Goal: Task Accomplishment & Management: Complete application form

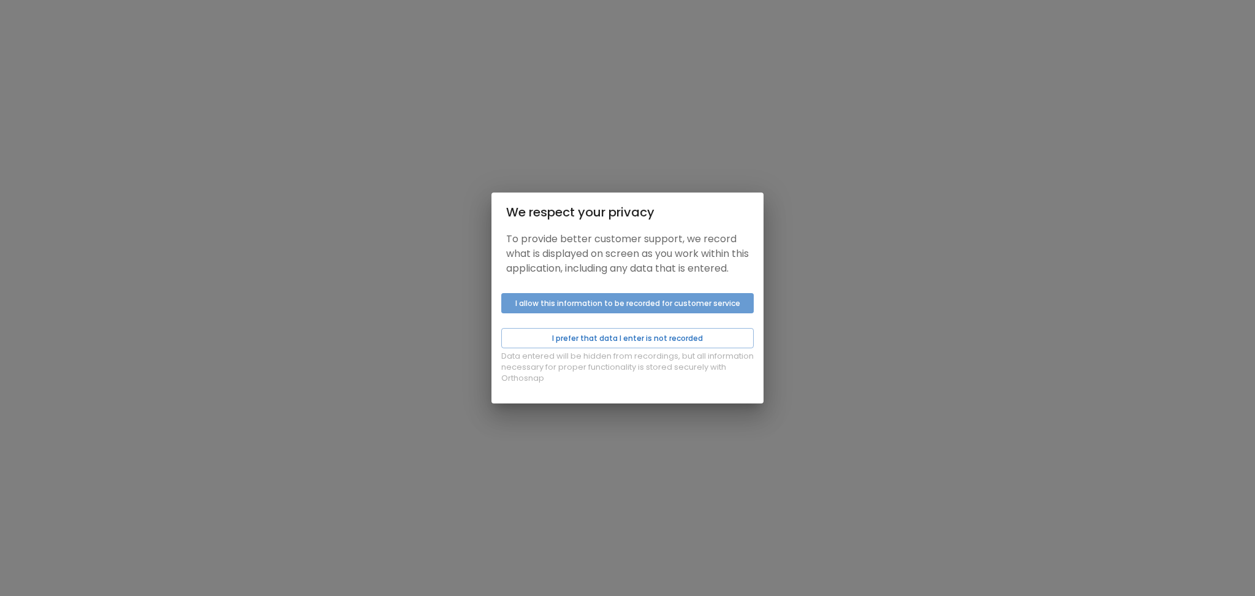
click at [572, 312] on button "I allow this information to be recorded for customer service" at bounding box center [627, 303] width 253 height 20
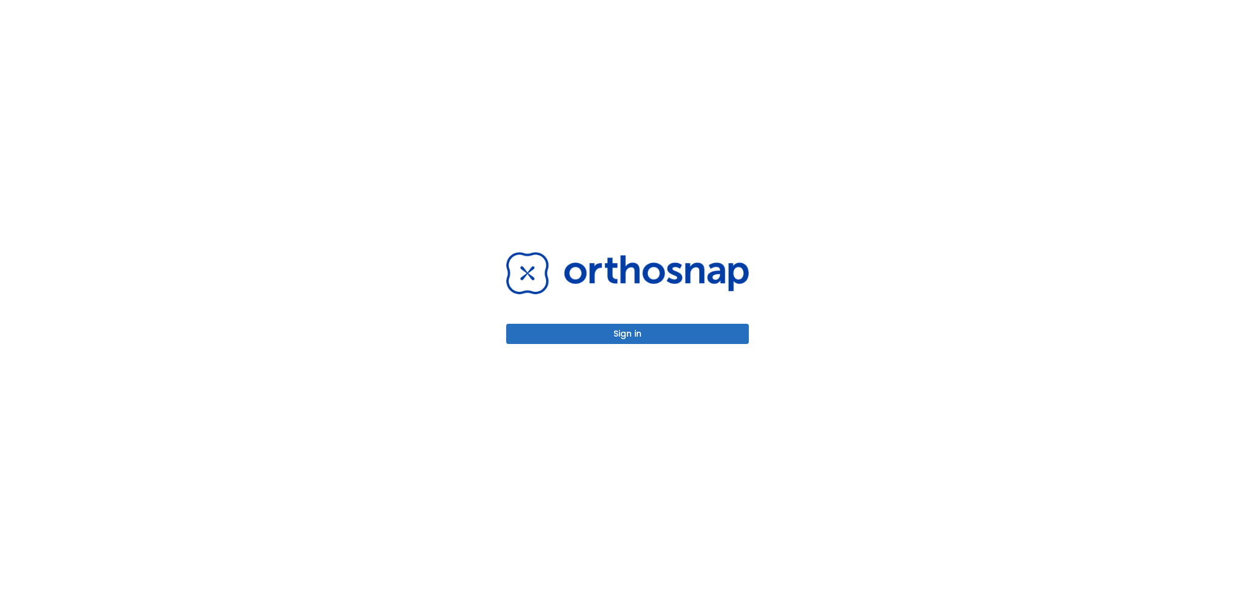
click at [569, 336] on button "Sign in" at bounding box center [627, 334] width 243 height 20
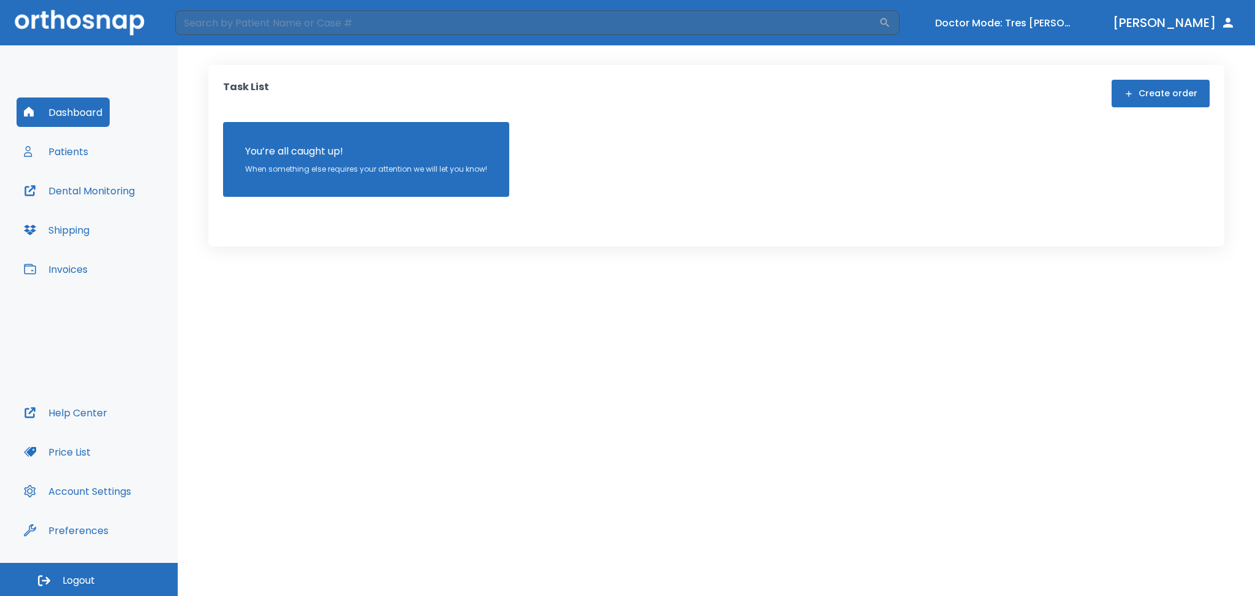
click at [1140, 90] on button "Create order" at bounding box center [1161, 94] width 98 height 28
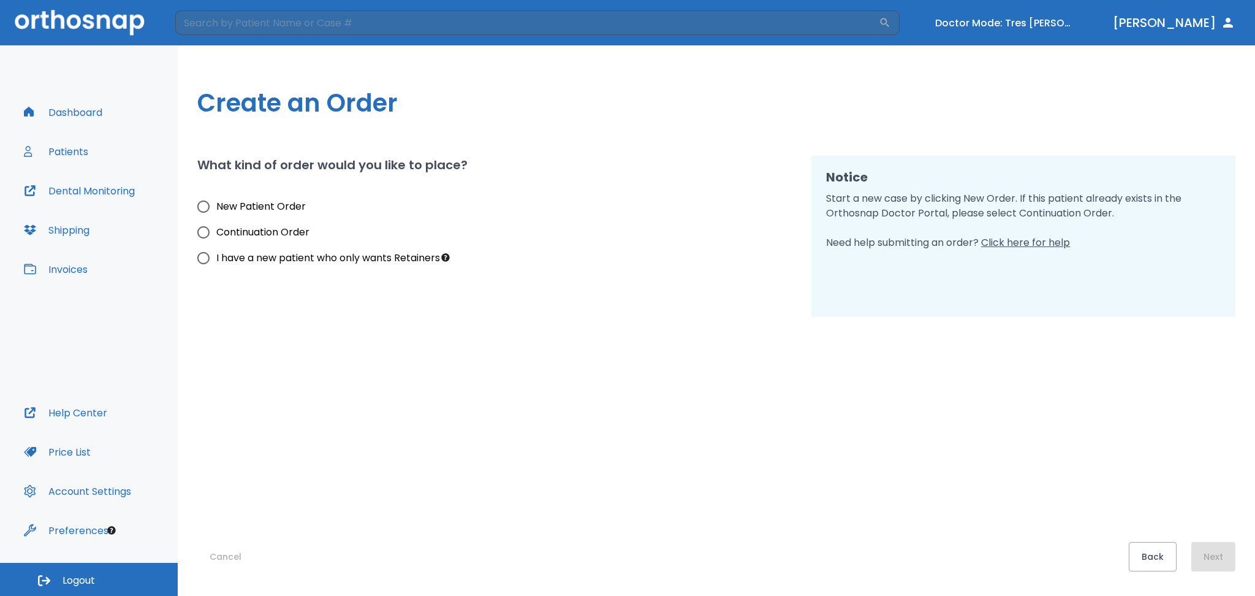
click at [224, 207] on span "New Patient Order" at bounding box center [260, 206] width 89 height 15
click at [216, 207] on input "New Patient Order" at bounding box center [204, 207] width 26 height 26
radio input "true"
click at [1207, 561] on button "Next" at bounding box center [1213, 556] width 44 height 29
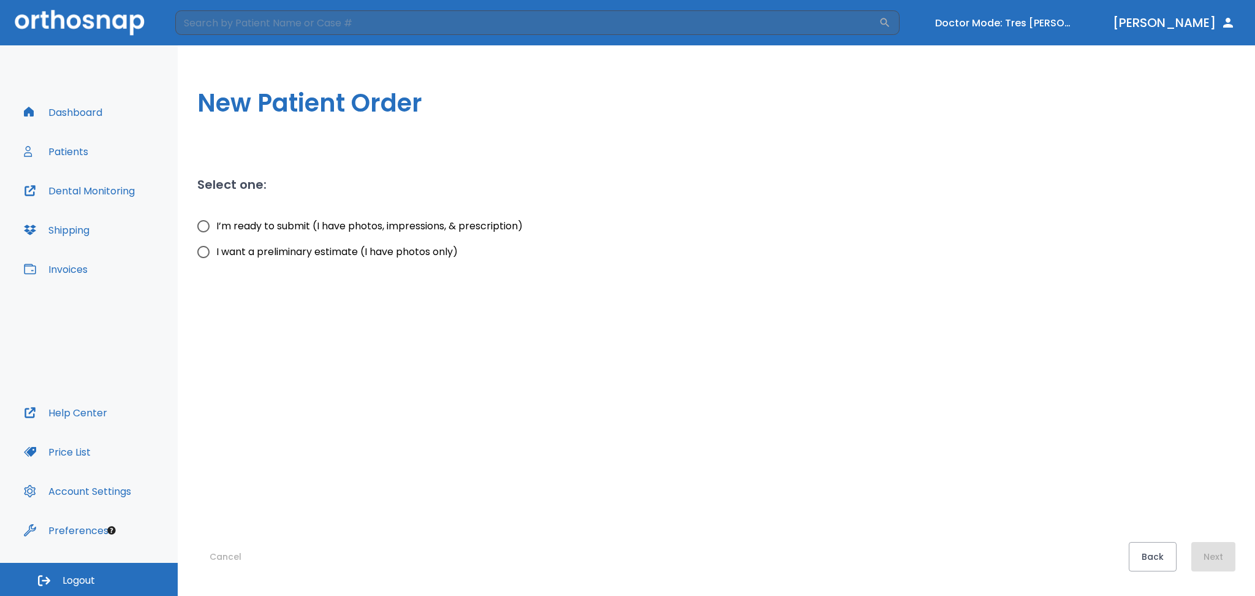
click at [242, 222] on span "I’m ready to submit (I have photos, impressions, & prescription)" at bounding box center [369, 226] width 306 height 15
click at [216, 222] on input "I’m ready to submit (I have photos, impressions, & prescription)" at bounding box center [204, 226] width 26 height 26
radio input "true"
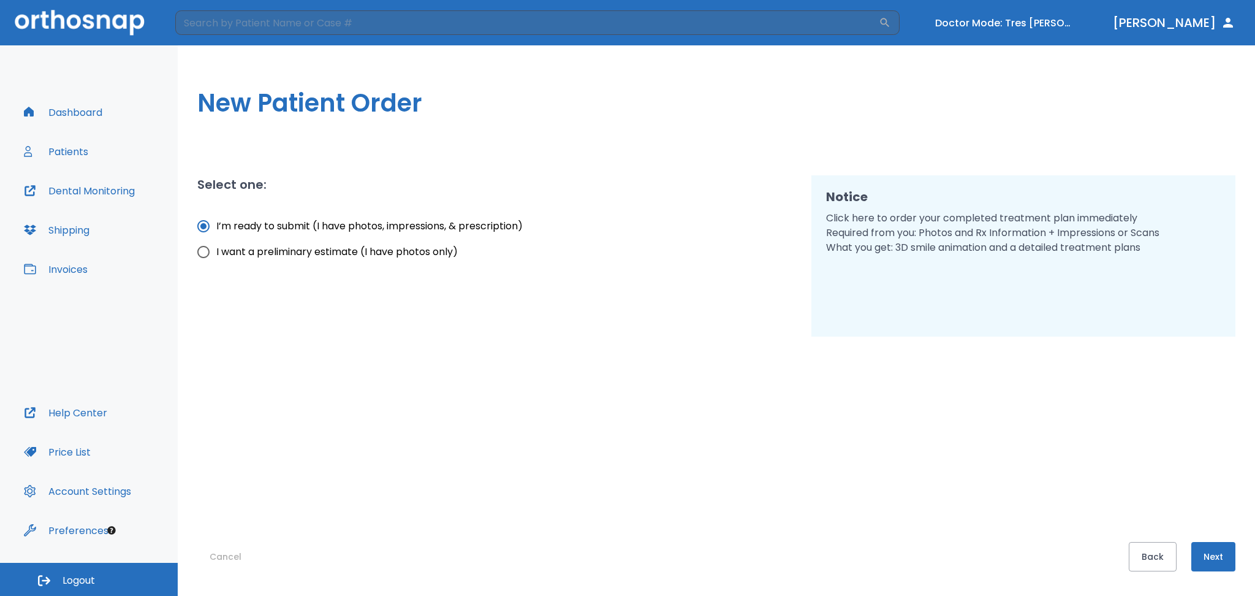
click at [1199, 553] on button "Next" at bounding box center [1213, 556] width 44 height 29
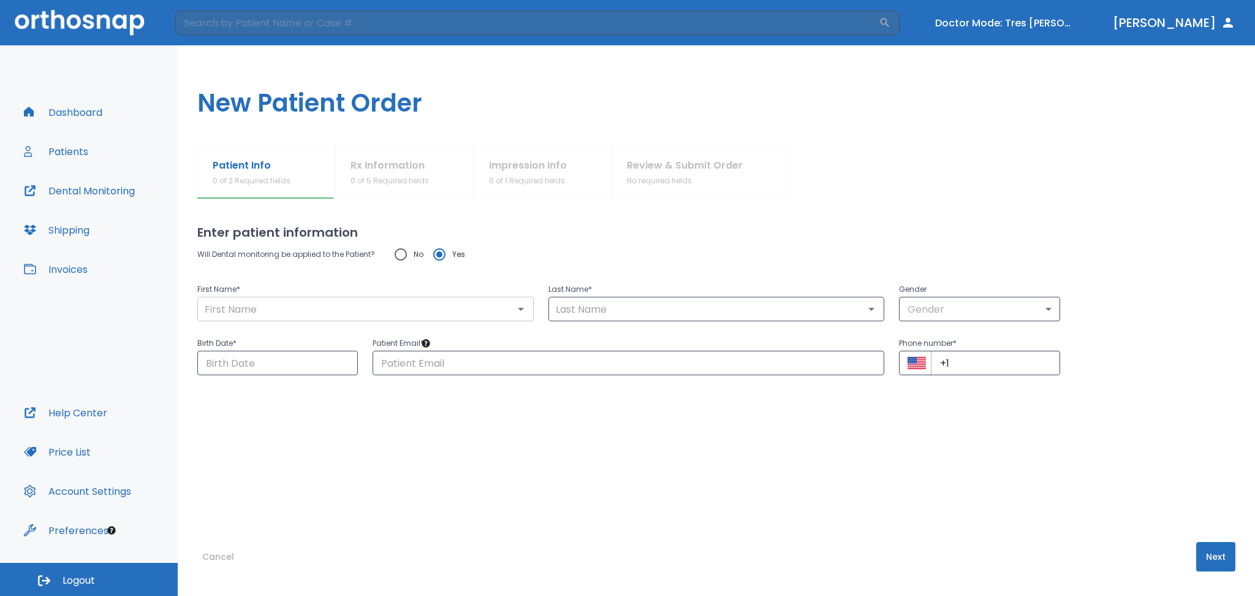
click at [304, 308] on input "text" at bounding box center [365, 308] width 329 height 17
type input "Tres"
click at [600, 313] on input "text" at bounding box center [716, 308] width 329 height 17
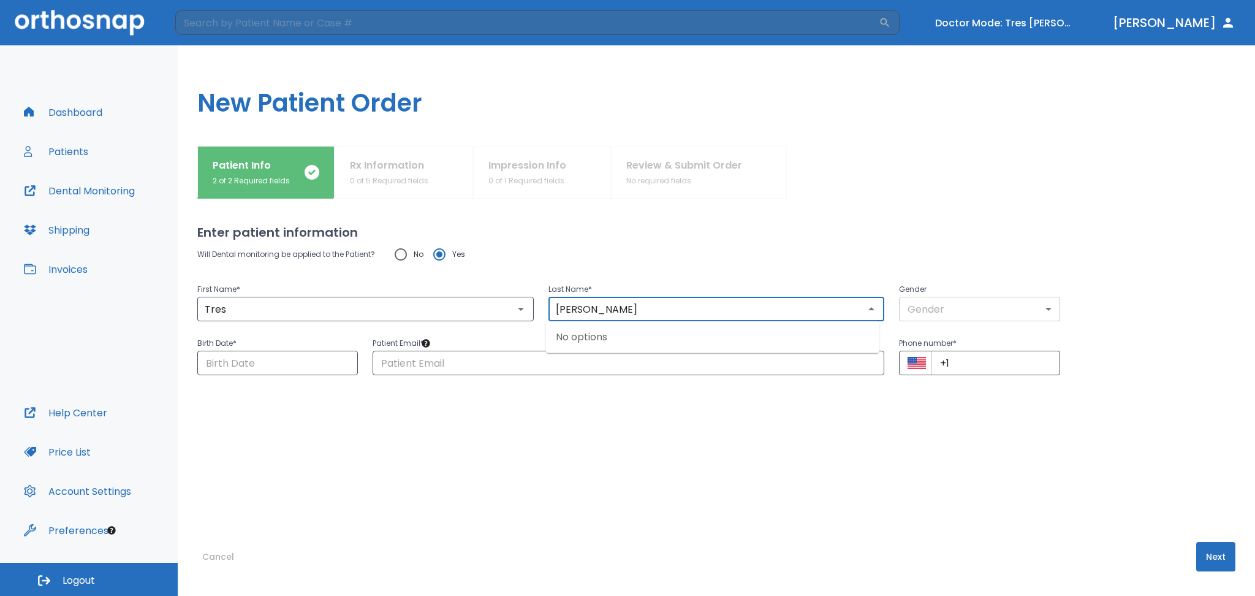
type input "[PERSON_NAME]"
click at [938, 302] on body "​ Doctor Mode: Tres [PERSON_NAME] [PERSON_NAME] Dashboard Patients Dental Monit…" at bounding box center [627, 298] width 1255 height 596
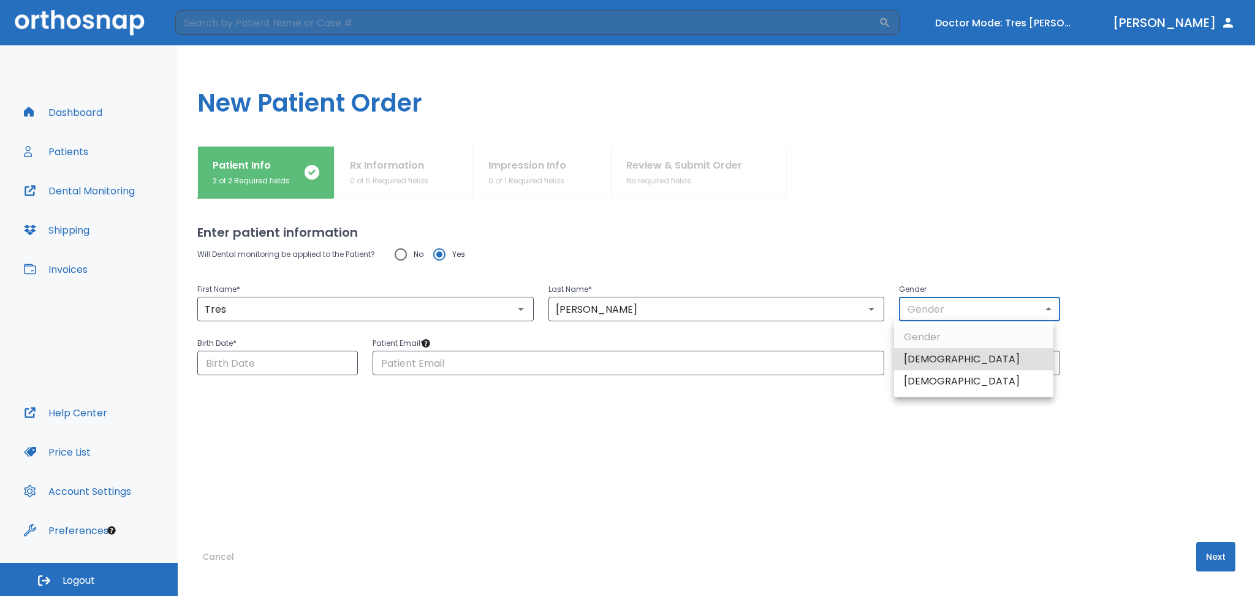
click at [932, 355] on li "[DEMOGRAPHIC_DATA]" at bounding box center [973, 359] width 159 height 22
type input "1"
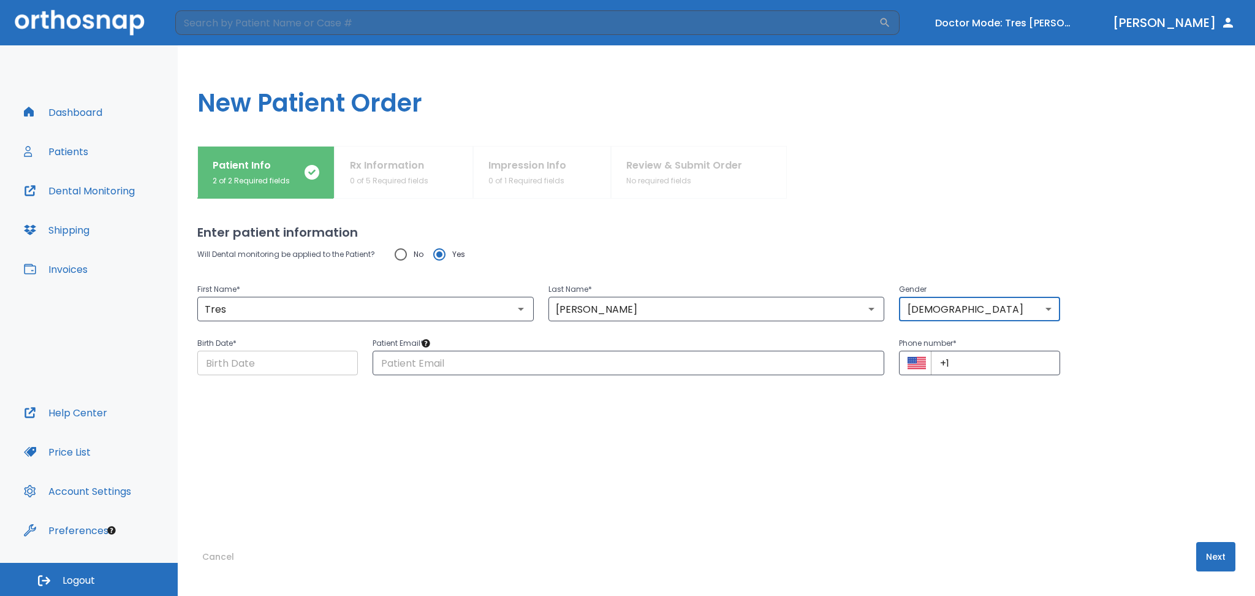
click at [316, 367] on input "Choose date" at bounding box center [277, 363] width 161 height 25
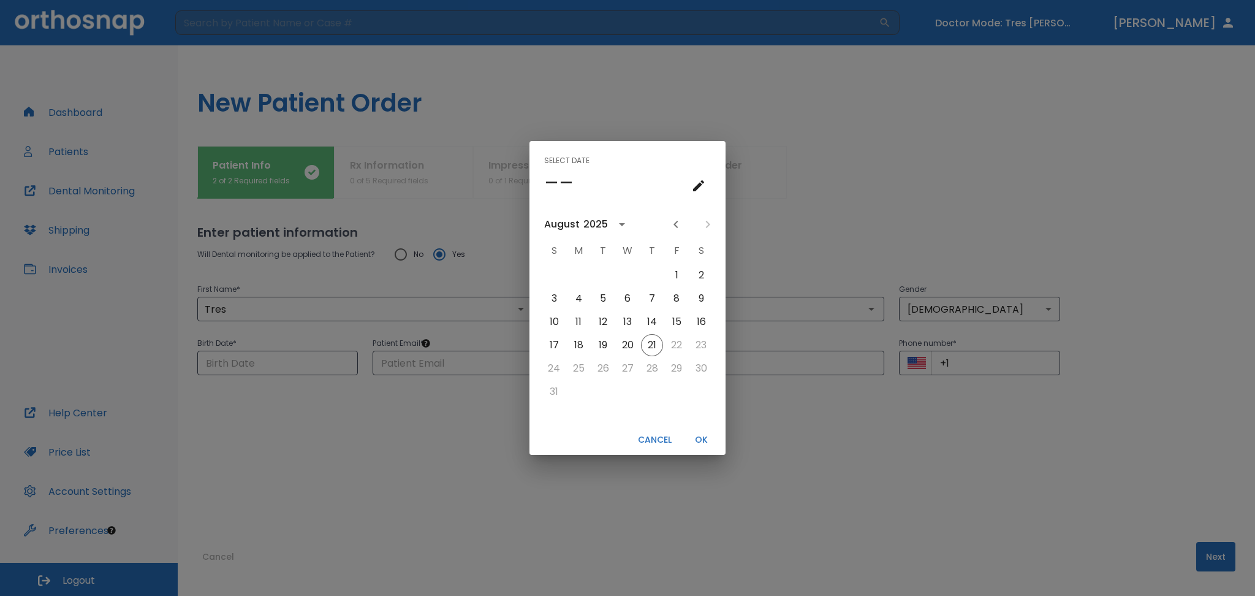
click at [694, 191] on icon "calendar view is open, go to text input view" at bounding box center [698, 185] width 11 height 11
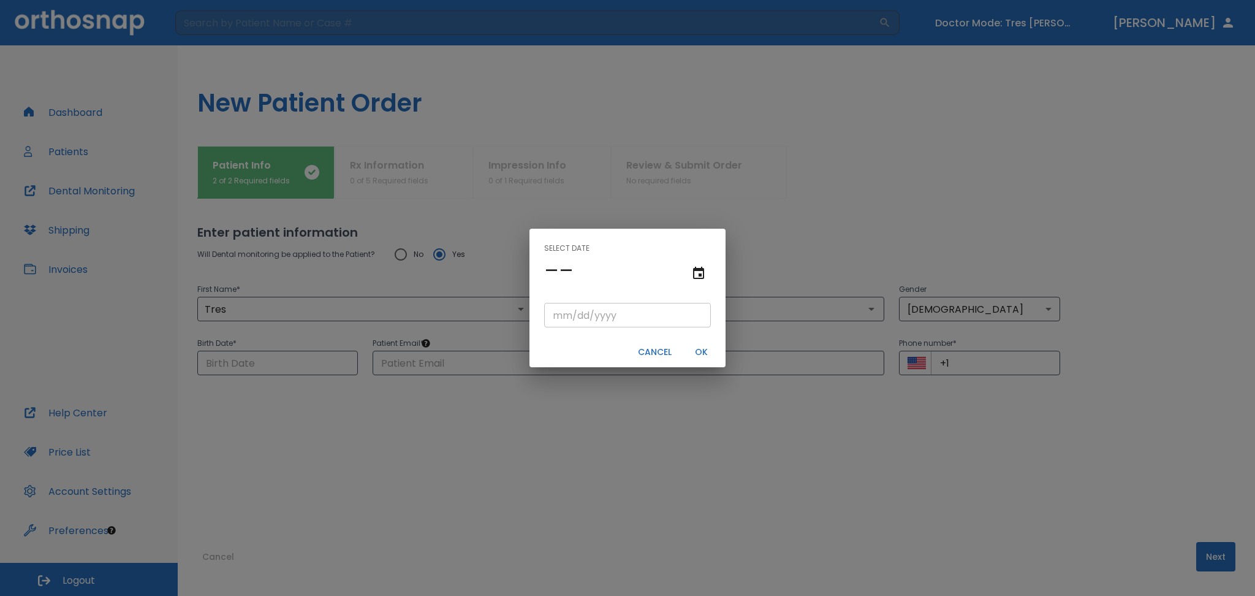
click at [583, 325] on input "tel" at bounding box center [627, 315] width 167 height 25
type input "08/21/"
type input "08/21/0002"
type input "08/21/2"
type input "08/21/0020"
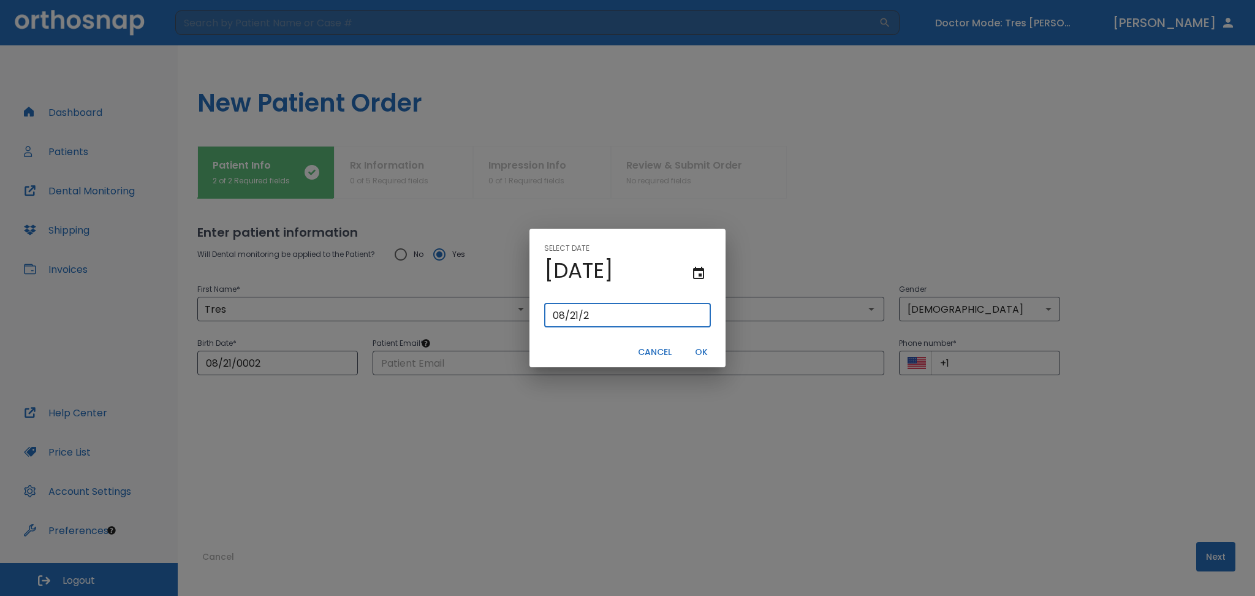
type input "[DATE]"
type input "08/21/0202"
type input "08/21/202"
type input "[DATE]"
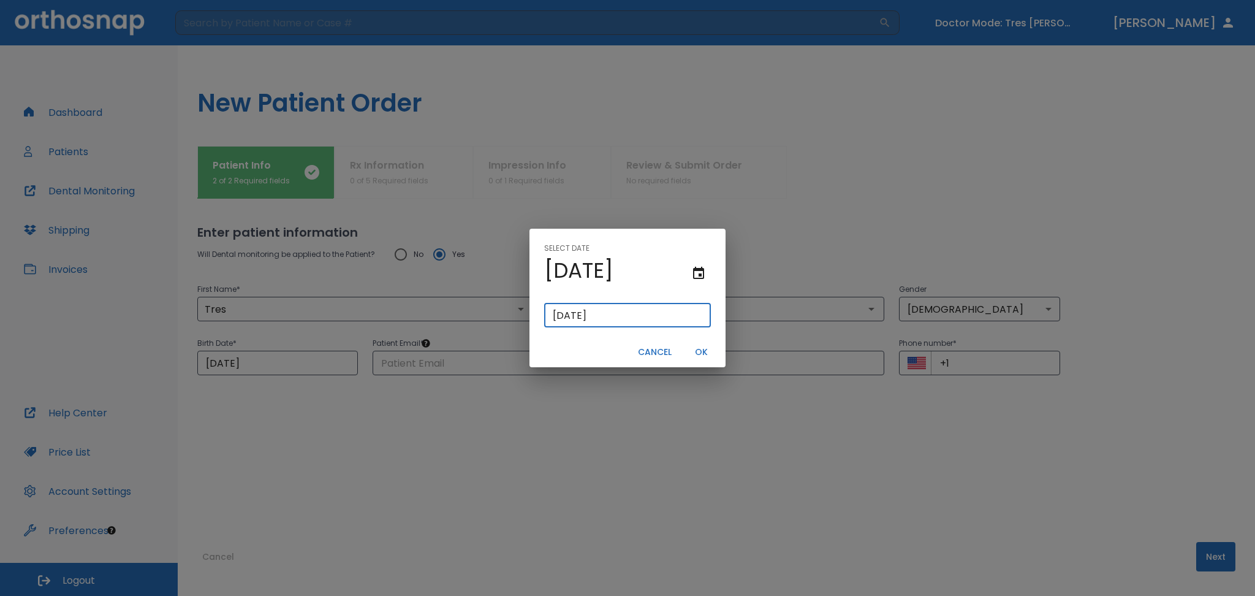
click at [709, 348] on button "OK" at bounding box center [701, 352] width 39 height 20
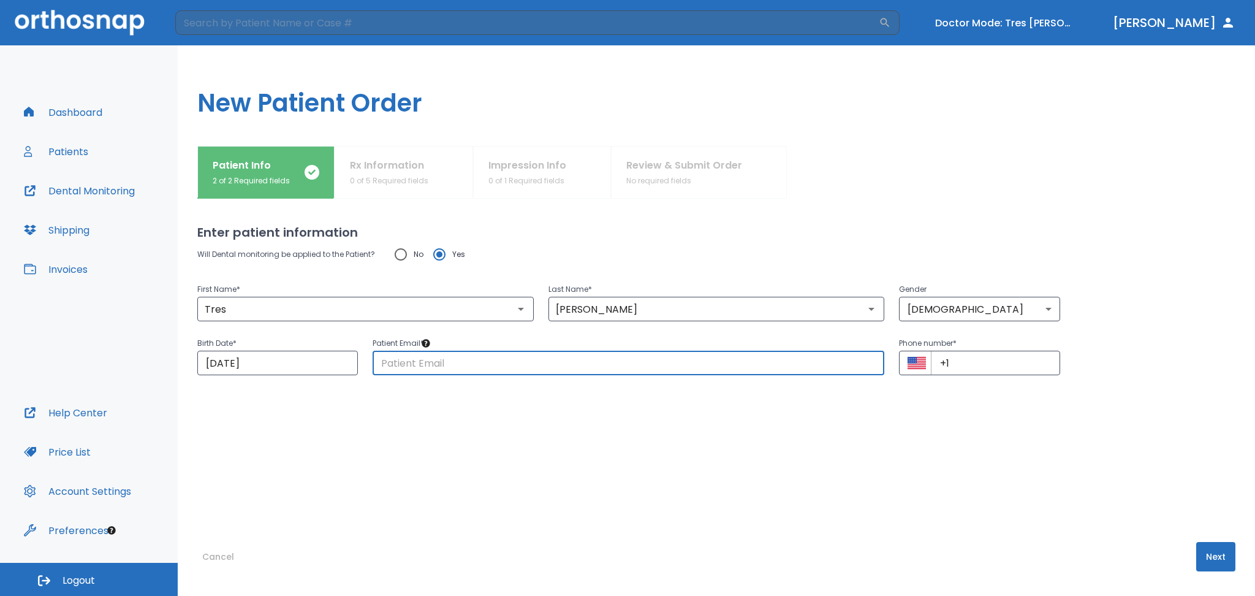
click at [430, 365] on input "text" at bounding box center [629, 363] width 512 height 25
type input "[EMAIL_ADDRESS][DOMAIN_NAME]"
click at [965, 367] on input "+1" at bounding box center [995, 363] width 129 height 25
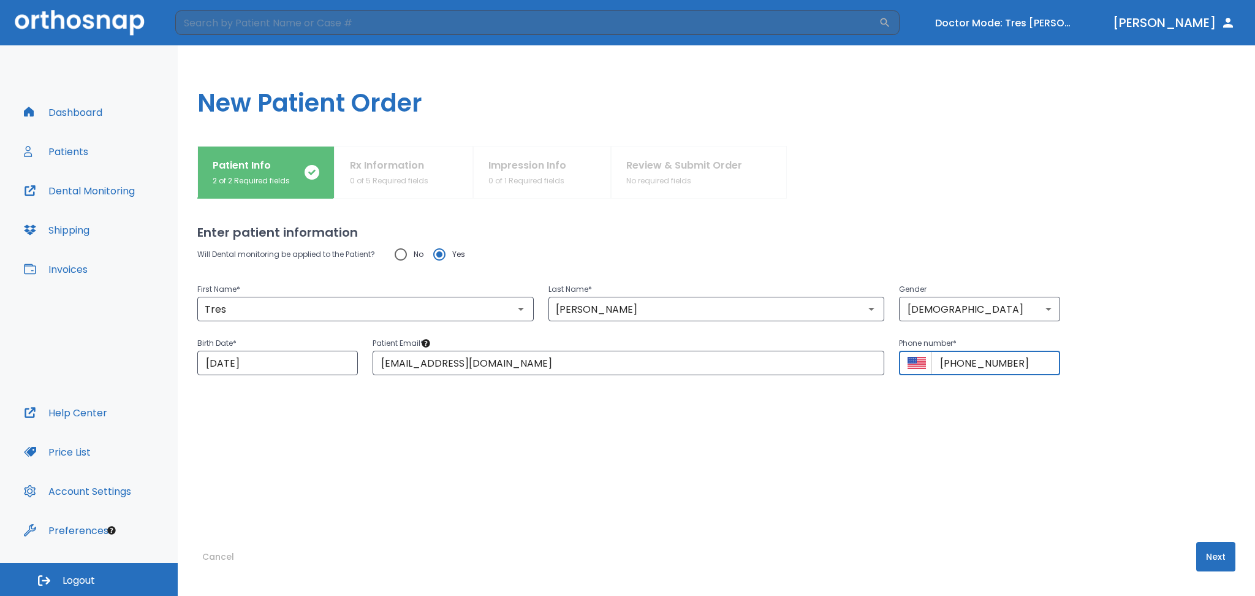
type input "[PHONE_NUMBER]"
click at [1209, 555] on button "Next" at bounding box center [1215, 556] width 39 height 29
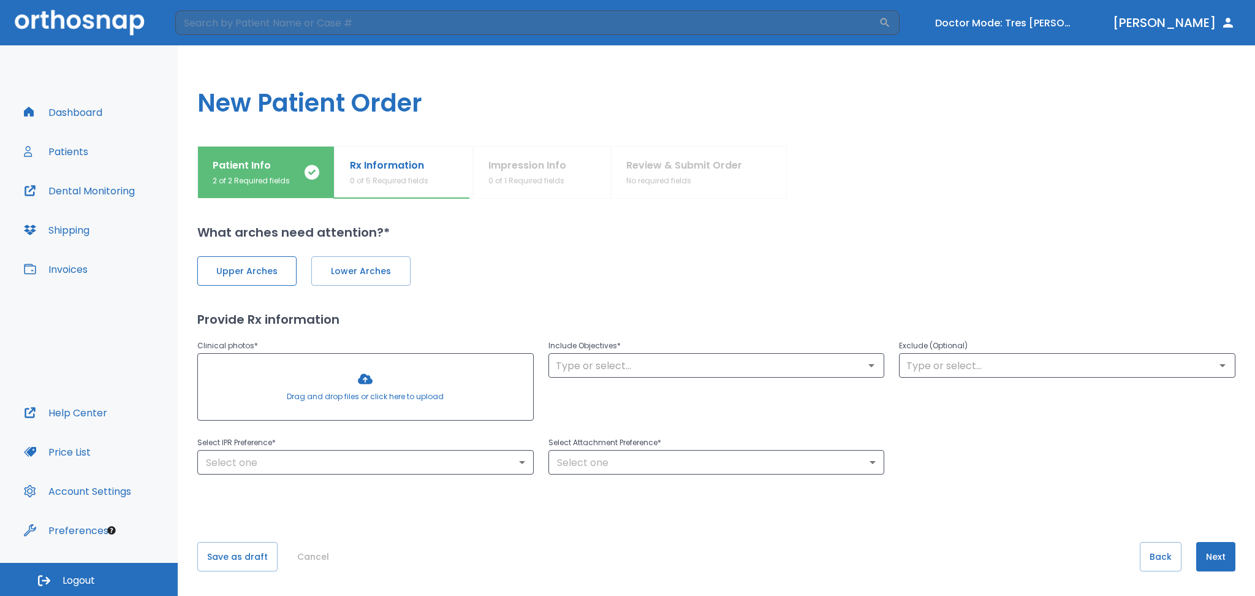
click at [248, 277] on span "Upper Arches" at bounding box center [247, 271] width 74 height 13
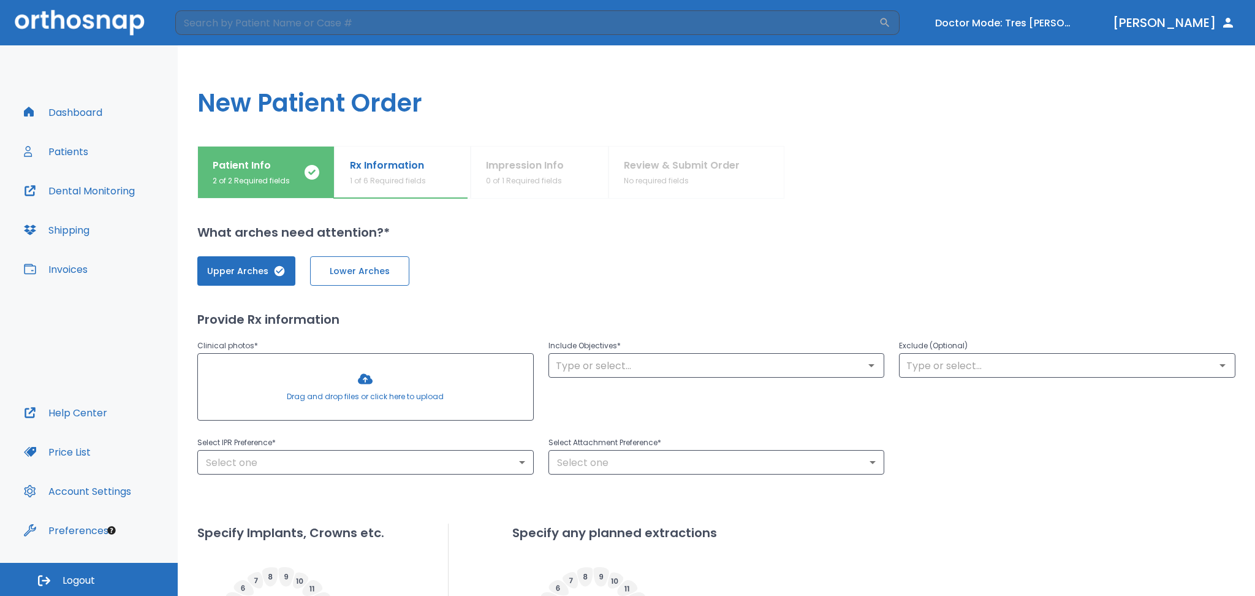
click at [335, 277] on span "Lower Arches" at bounding box center [360, 271] width 74 height 13
click at [287, 381] on div at bounding box center [365, 387] width 335 height 66
click at [253, 381] on div at bounding box center [365, 387] width 335 height 66
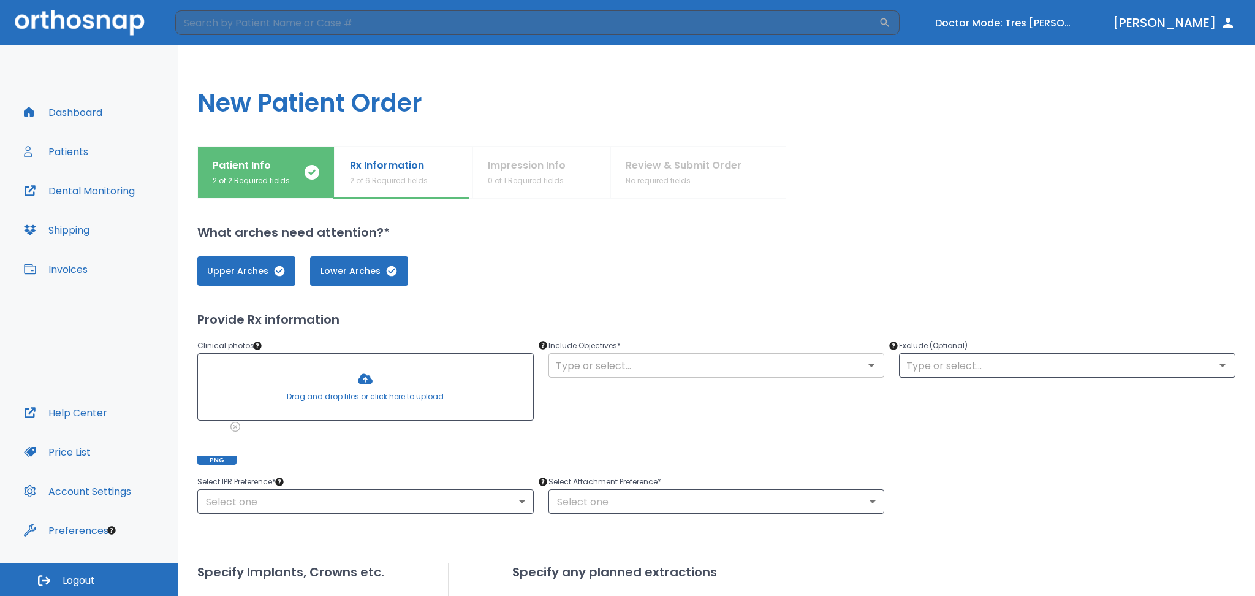
click at [590, 373] on input "text" at bounding box center [716, 365] width 329 height 17
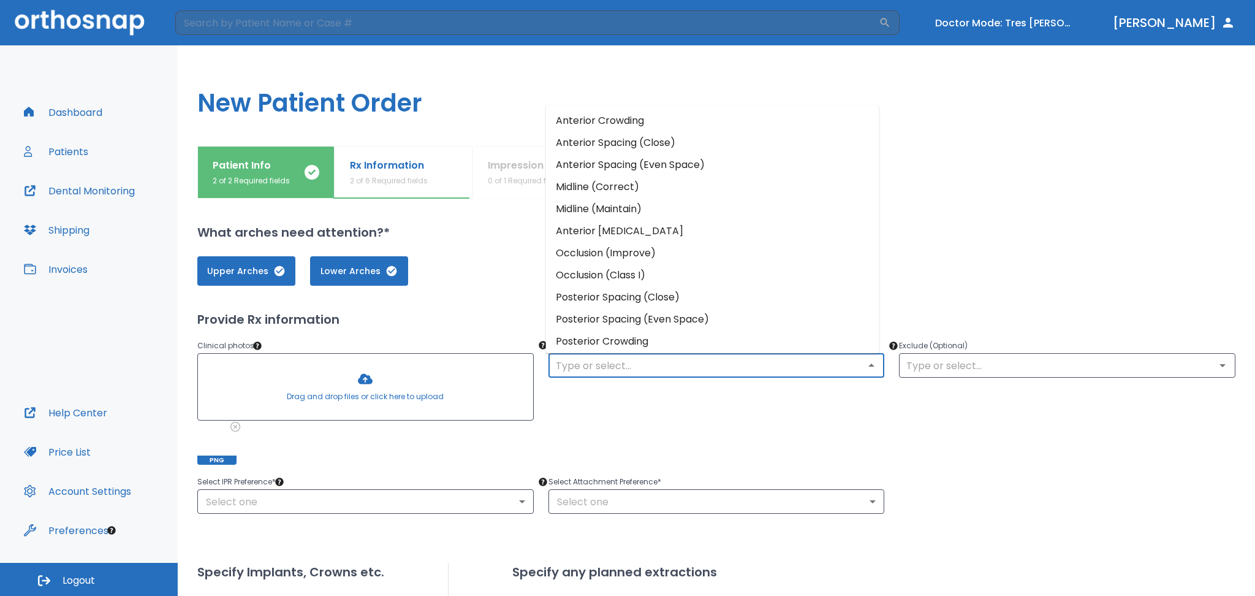
click at [599, 120] on li "Anterior Crowding" at bounding box center [712, 121] width 333 height 22
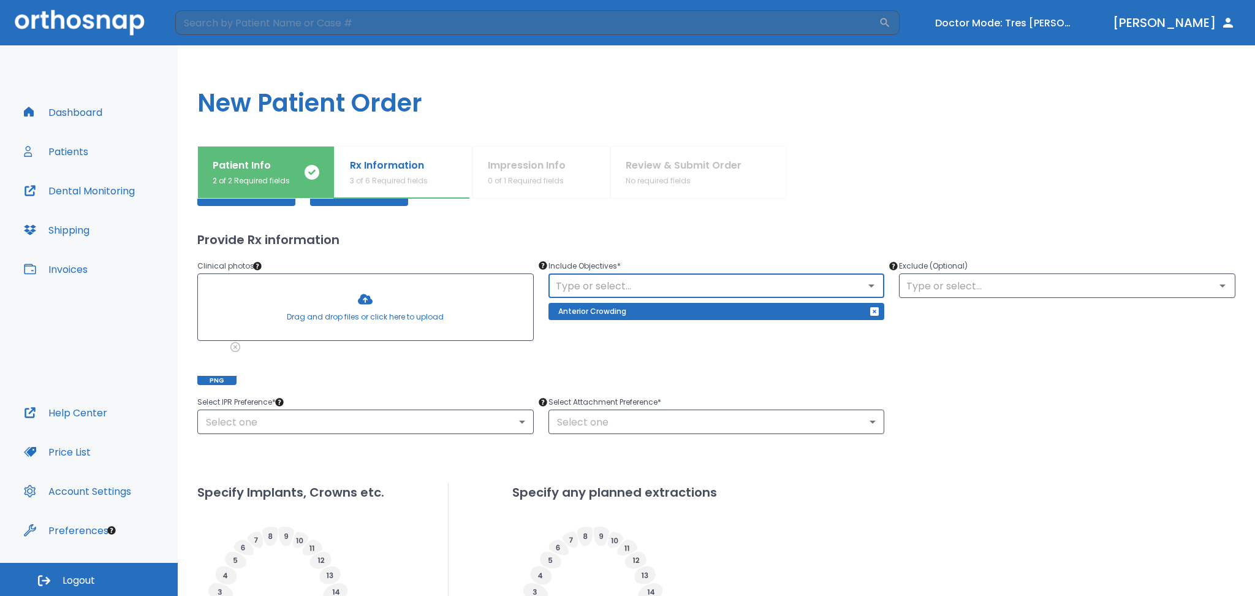
scroll to position [82, 0]
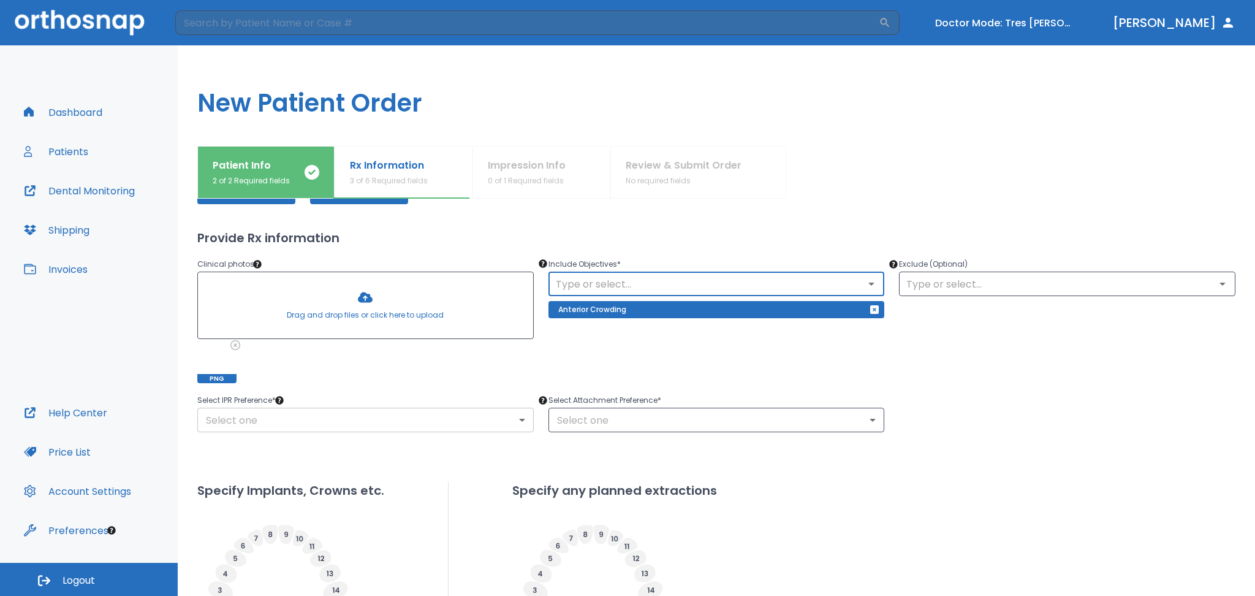
click at [276, 424] on body "​ Doctor Mode: Tres [PERSON_NAME] [PERSON_NAME] Dashboard Patients Dental Monit…" at bounding box center [627, 298] width 1255 height 596
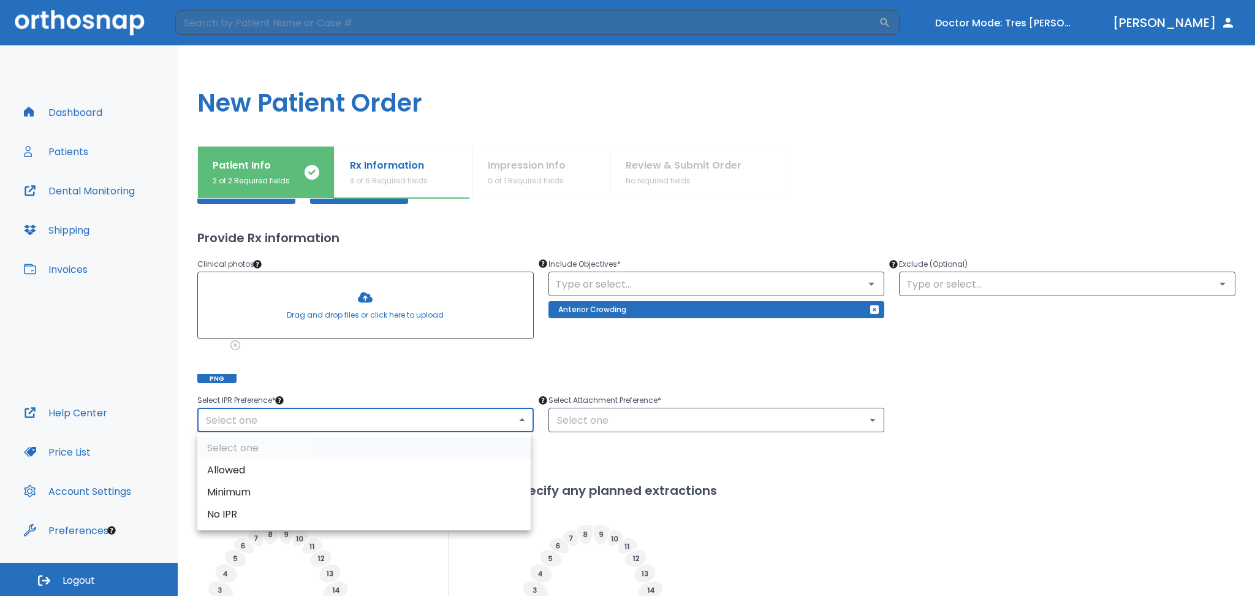
click at [230, 471] on li "Allowed" at bounding box center [363, 470] width 333 height 22
type input "1"
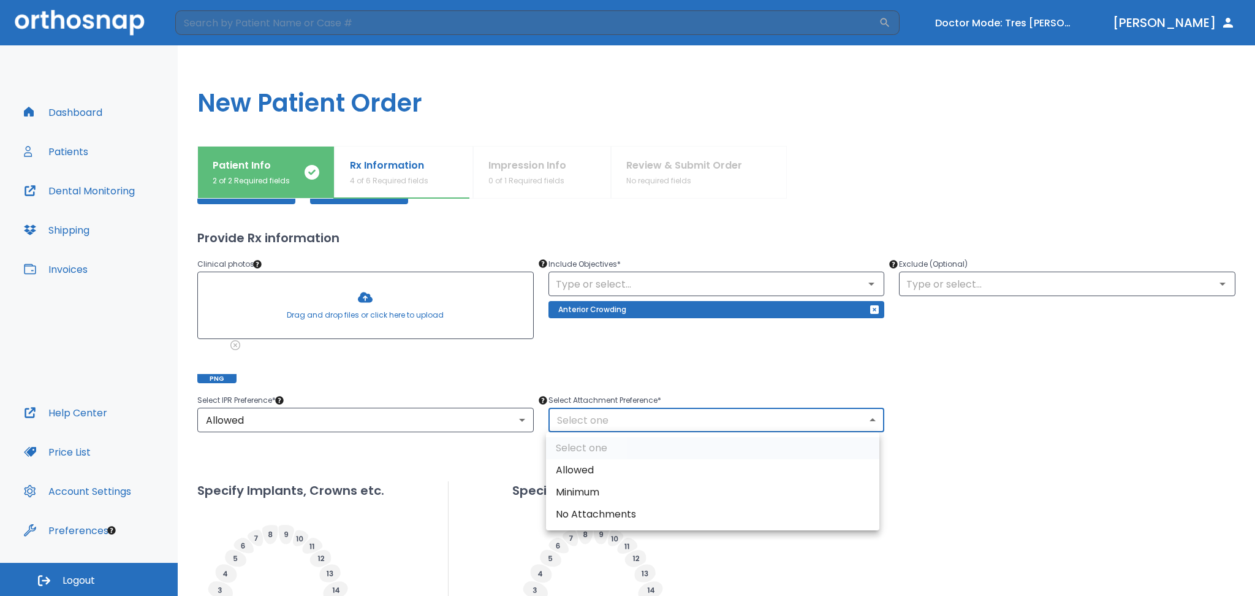
click at [606, 418] on body "​ Doctor Mode: Tres [PERSON_NAME] [PERSON_NAME] Dashboard Patients Dental Monit…" at bounding box center [627, 298] width 1255 height 596
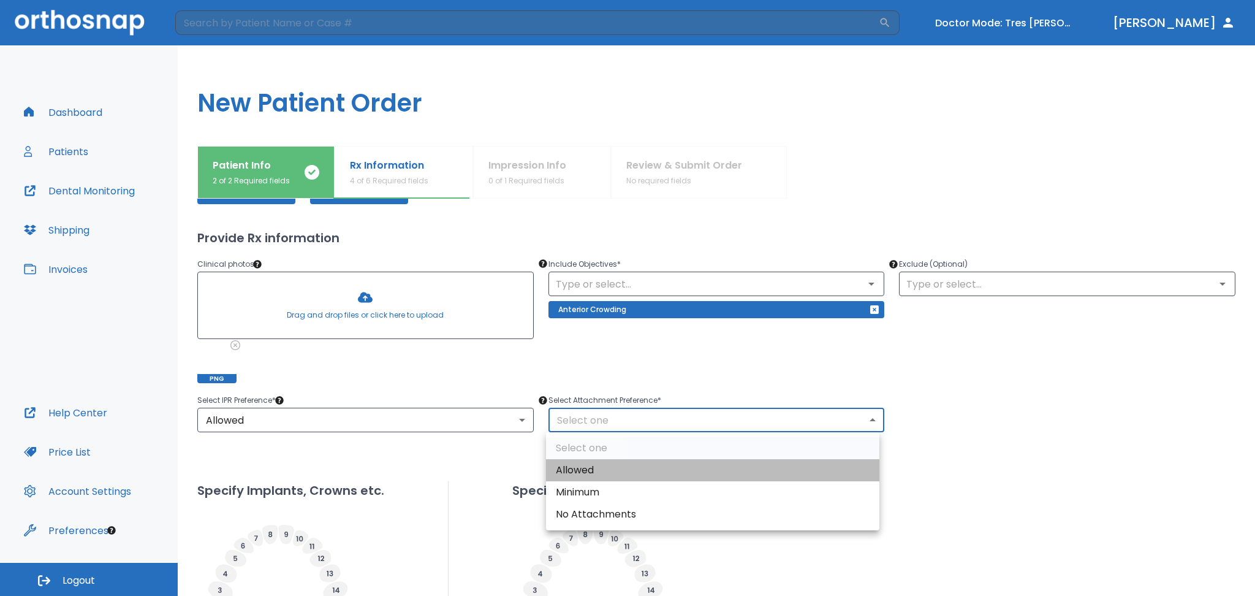
click at [569, 463] on li "Allowed" at bounding box center [712, 470] width 333 height 22
type input "1"
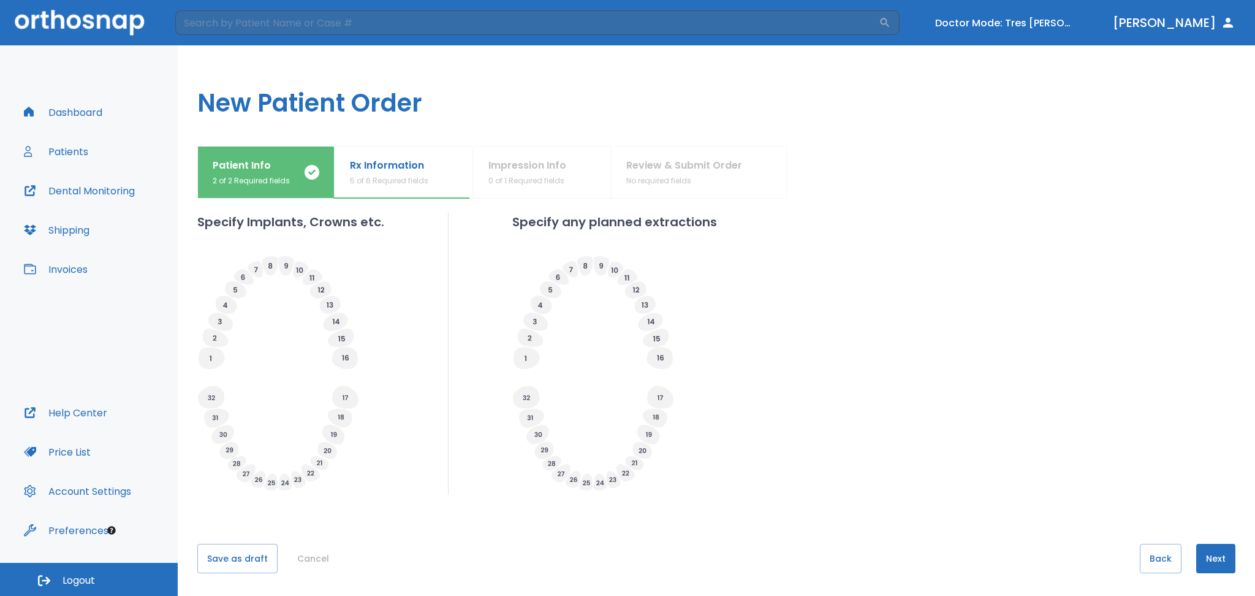
scroll to position [351, 0]
click at [1216, 563] on button "Next" at bounding box center [1215, 556] width 39 height 29
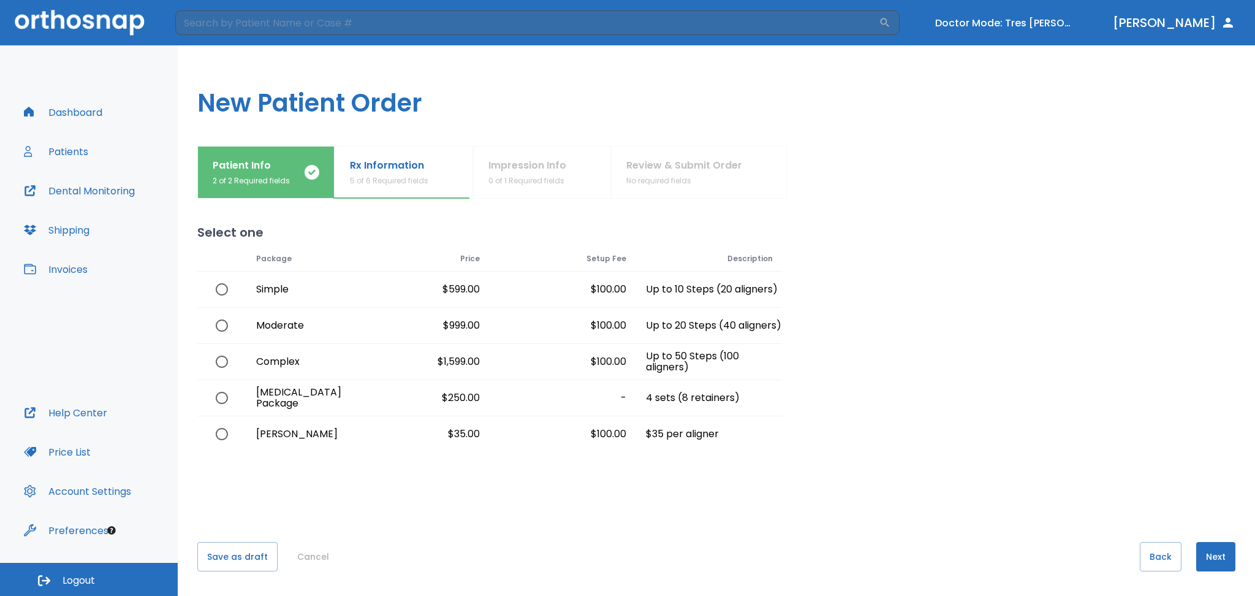
click at [230, 328] on input "radio" at bounding box center [222, 326] width 26 height 26
radio input "true"
click at [1196, 552] on button "Next" at bounding box center [1215, 556] width 39 height 29
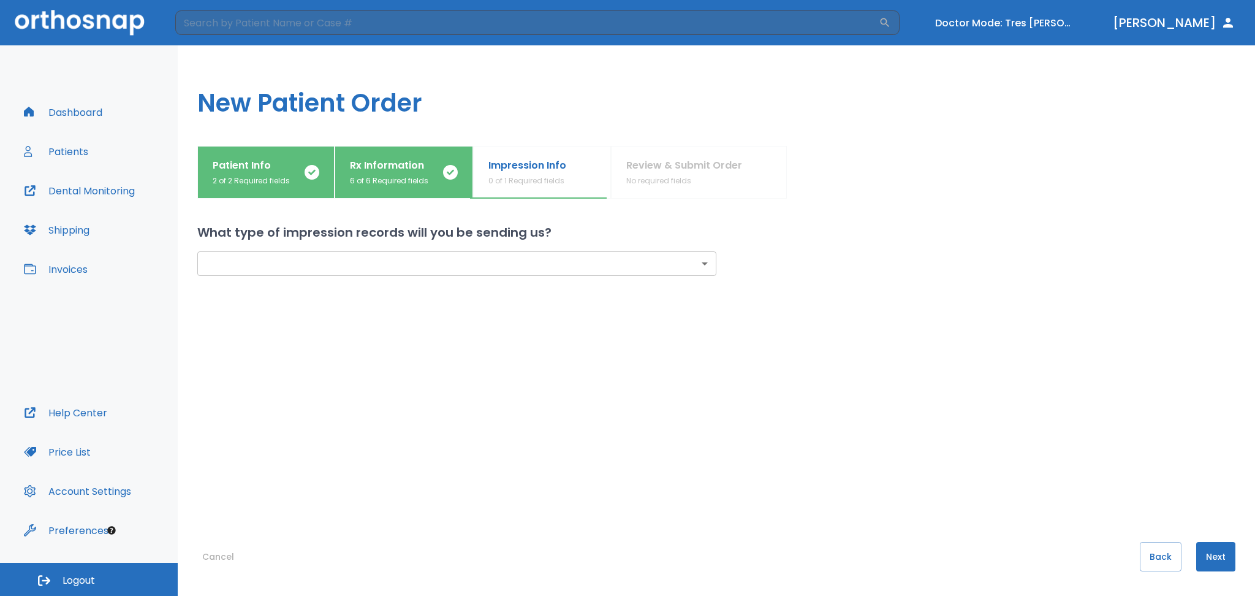
click at [439, 272] on body "​ Doctor Mode: Tres [PERSON_NAME] [PERSON_NAME] Dashboard Patients Dental Monit…" at bounding box center [627, 298] width 1255 height 596
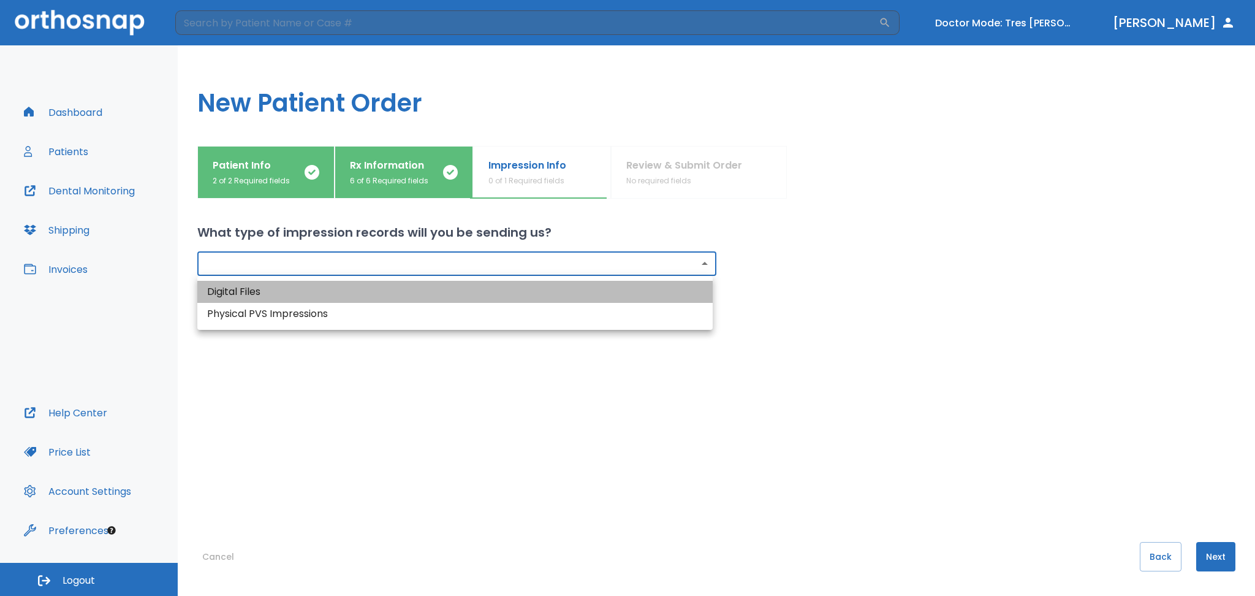
click at [341, 286] on li "Digital Files" at bounding box center [454, 292] width 515 height 22
type input "digital"
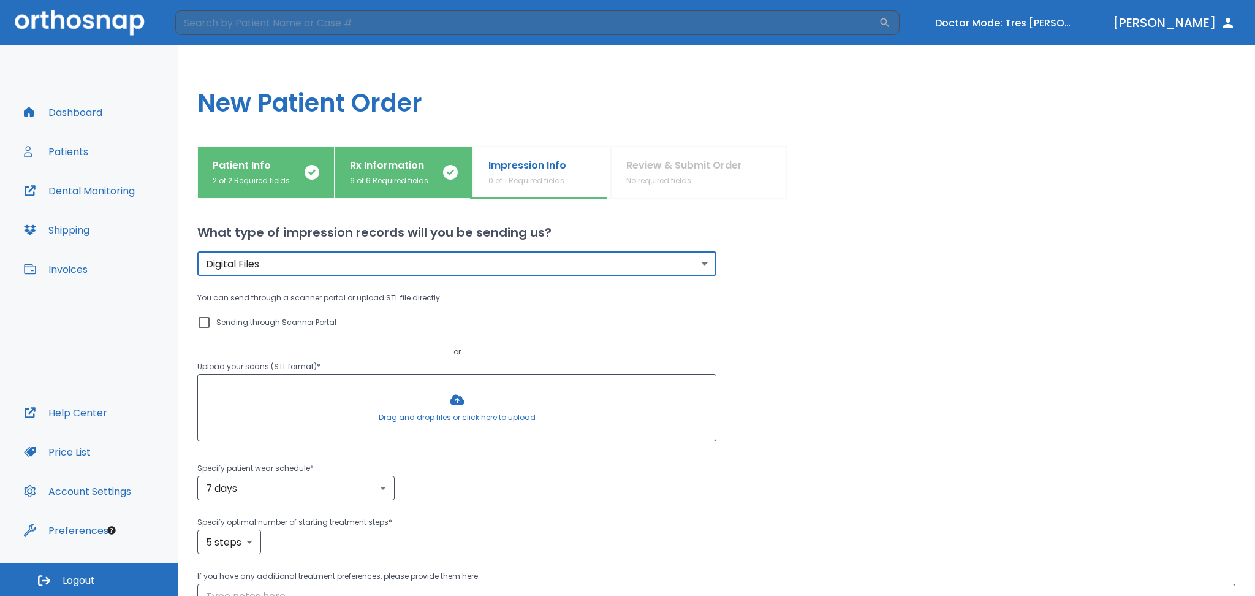
click at [202, 324] on input "Sending through Scanner Portal" at bounding box center [204, 322] width 15 height 15
checkbox input "true"
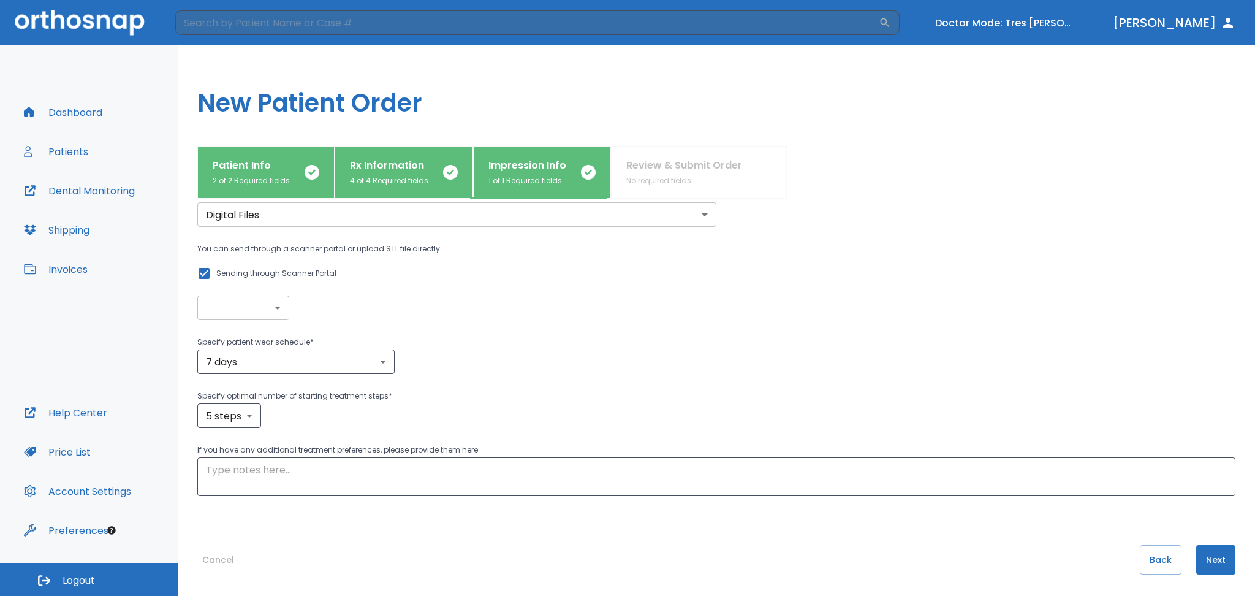
scroll to position [51, 0]
click at [1196, 561] on button "Next" at bounding box center [1215, 556] width 39 height 29
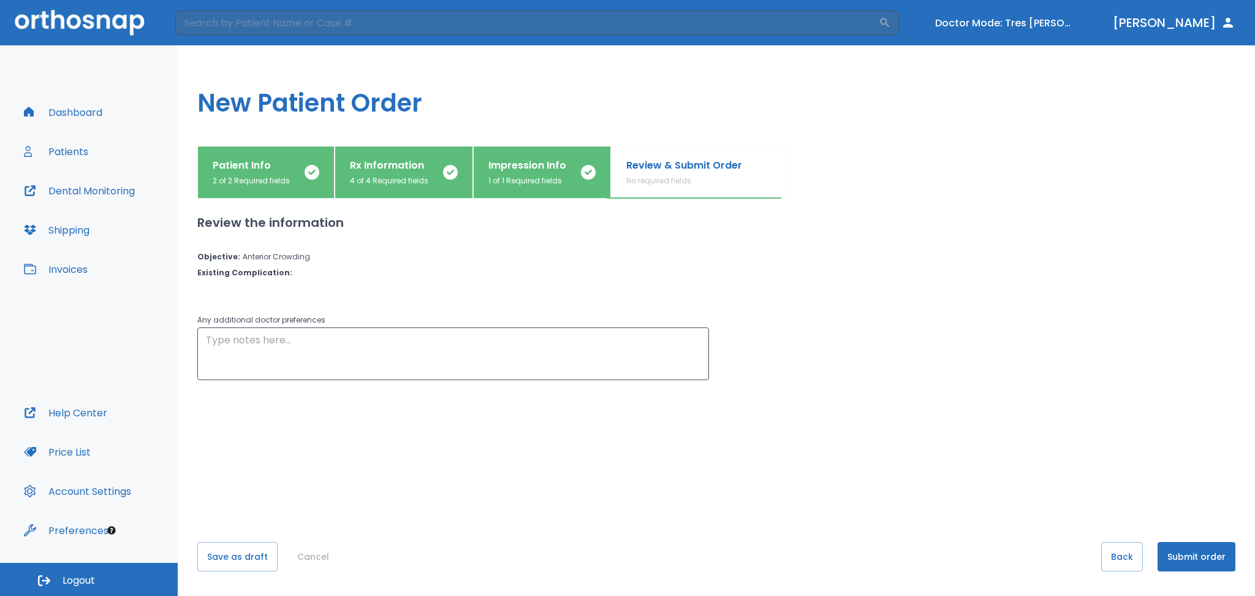
scroll to position [0, 0]
click at [1187, 563] on button "Submit order" at bounding box center [1197, 556] width 78 height 29
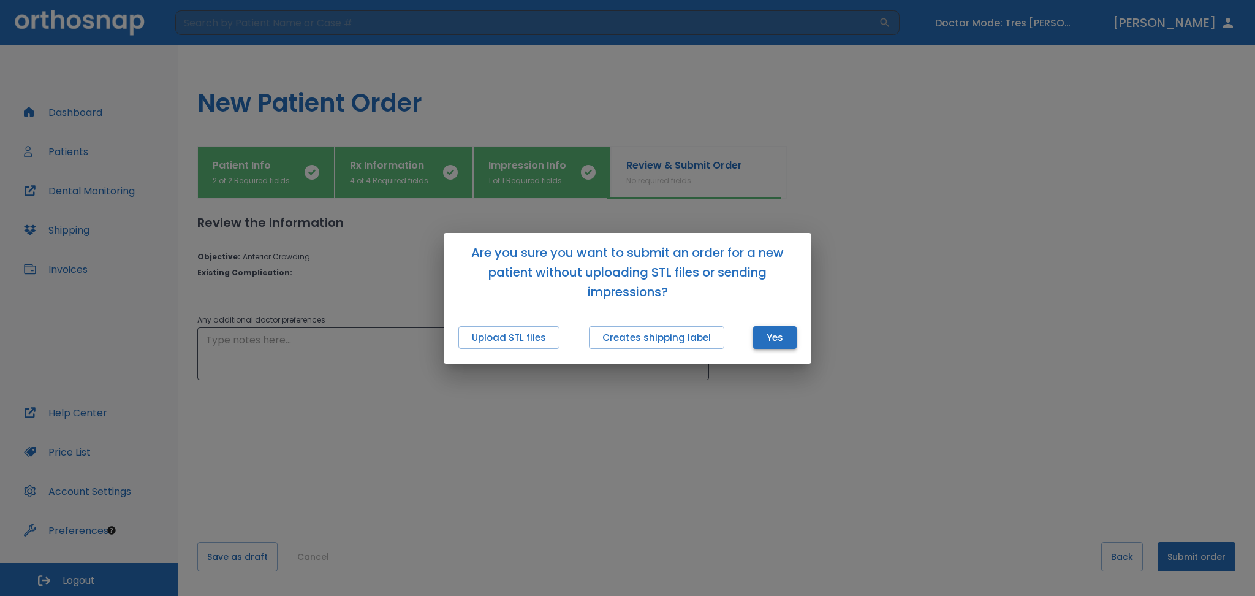
click at [786, 338] on button "Yes" at bounding box center [775, 337] width 44 height 23
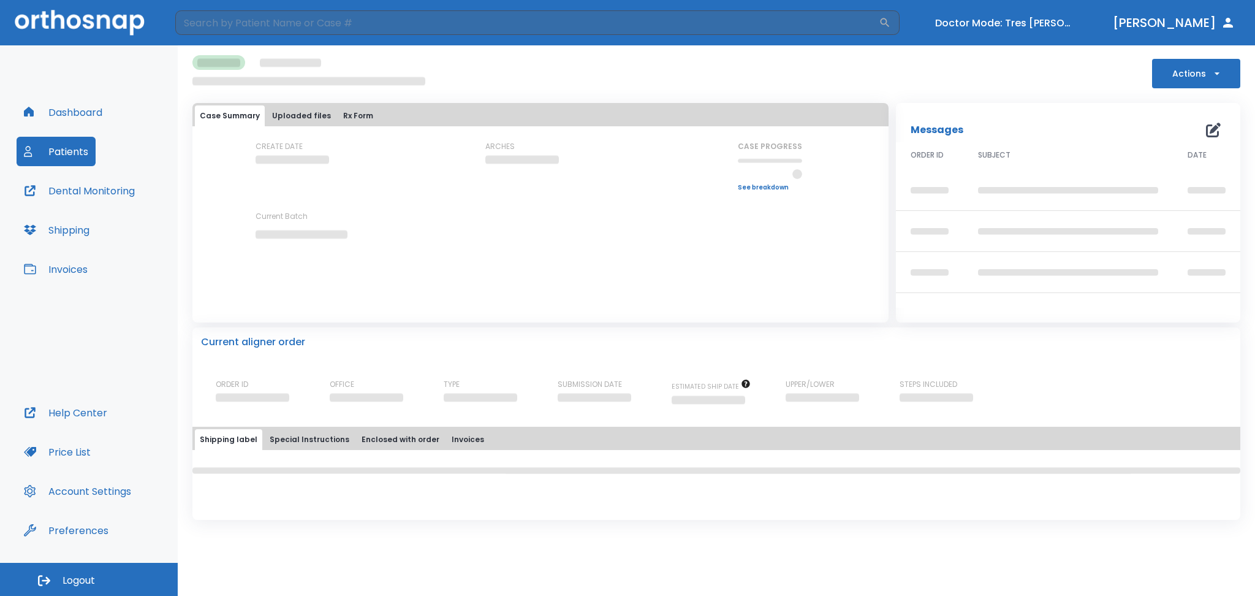
click at [1169, 560] on div "Actions Case Summary Uploaded files Rx Form CREATE DATE ARCHES CASE PROGRESS Up…" at bounding box center [716, 320] width 1077 height 550
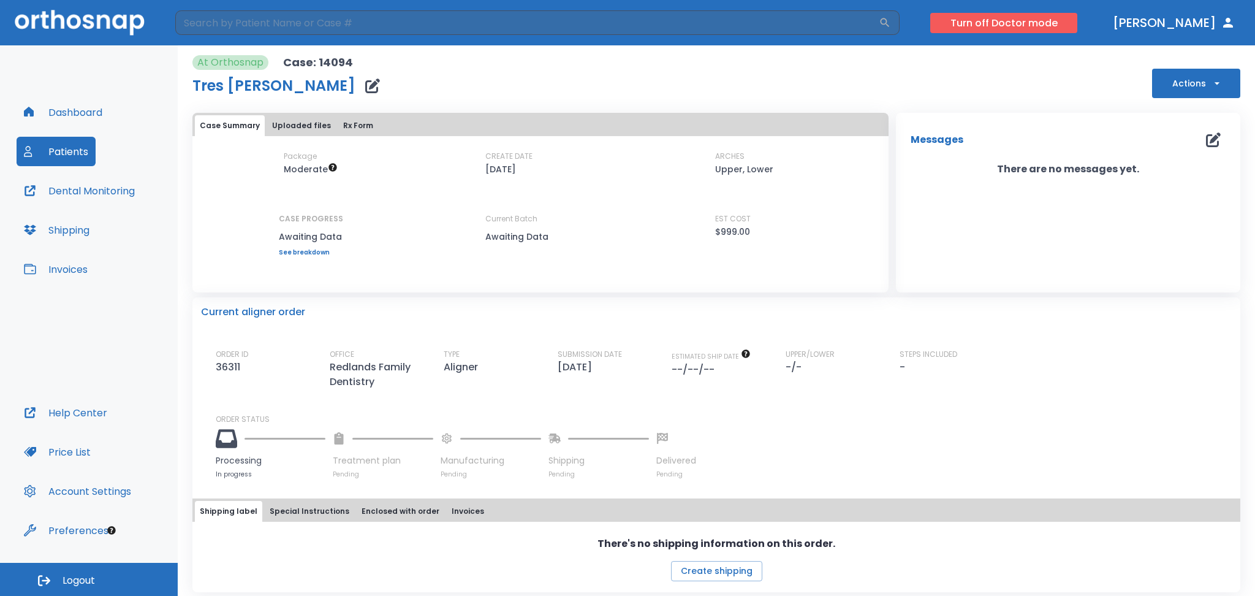
click at [1037, 26] on button "Turn off Doctor mode" at bounding box center [1003, 23] width 147 height 20
